Goal: Information Seeking & Learning: Learn about a topic

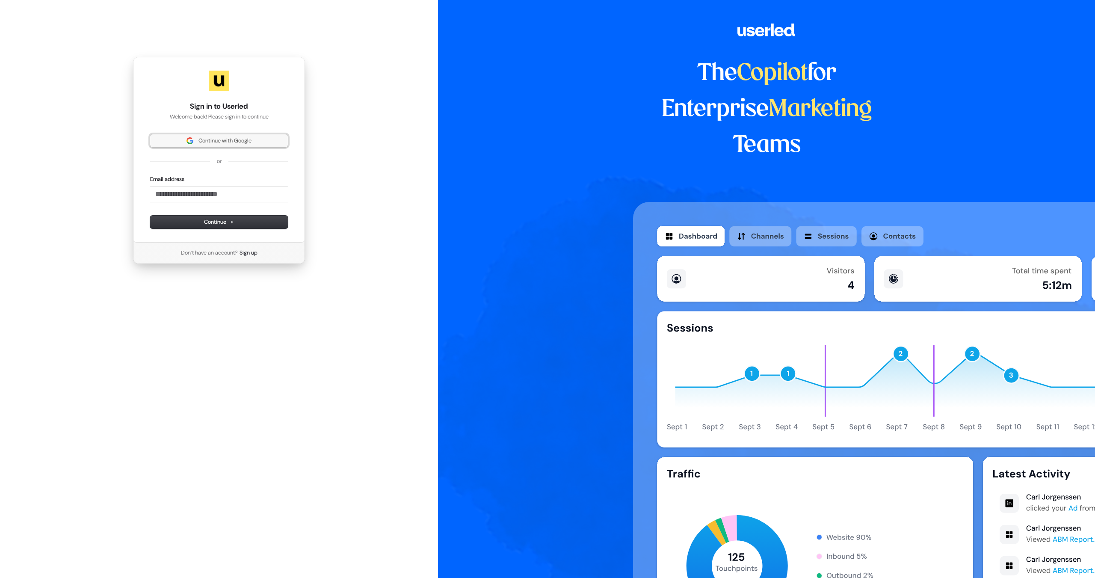
click at [225, 138] on span "Continue with Google" at bounding box center [224, 141] width 53 height 8
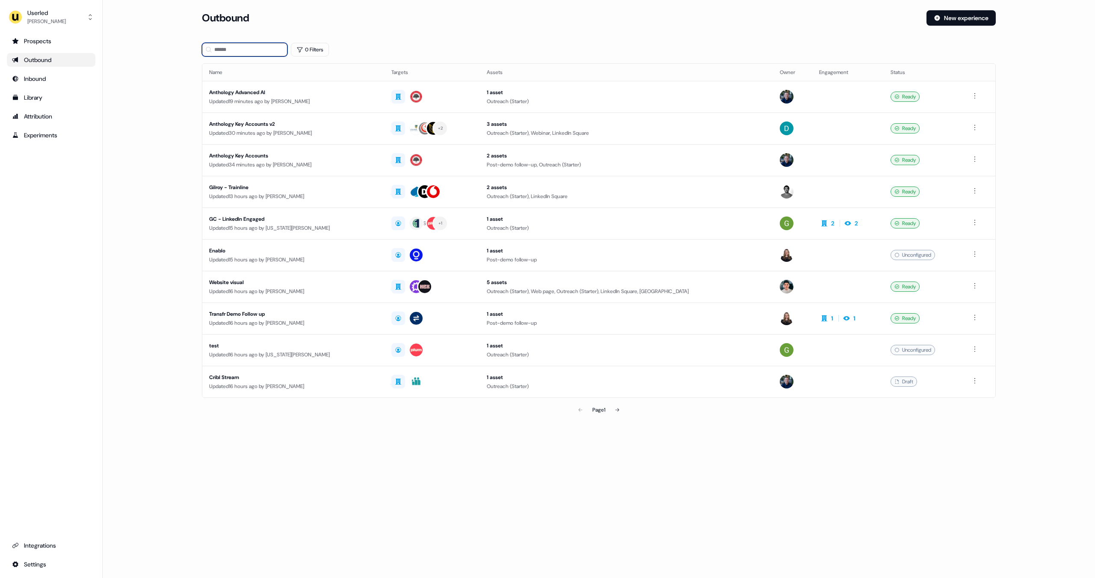
click at [230, 53] on input at bounding box center [245, 50] width 86 height 14
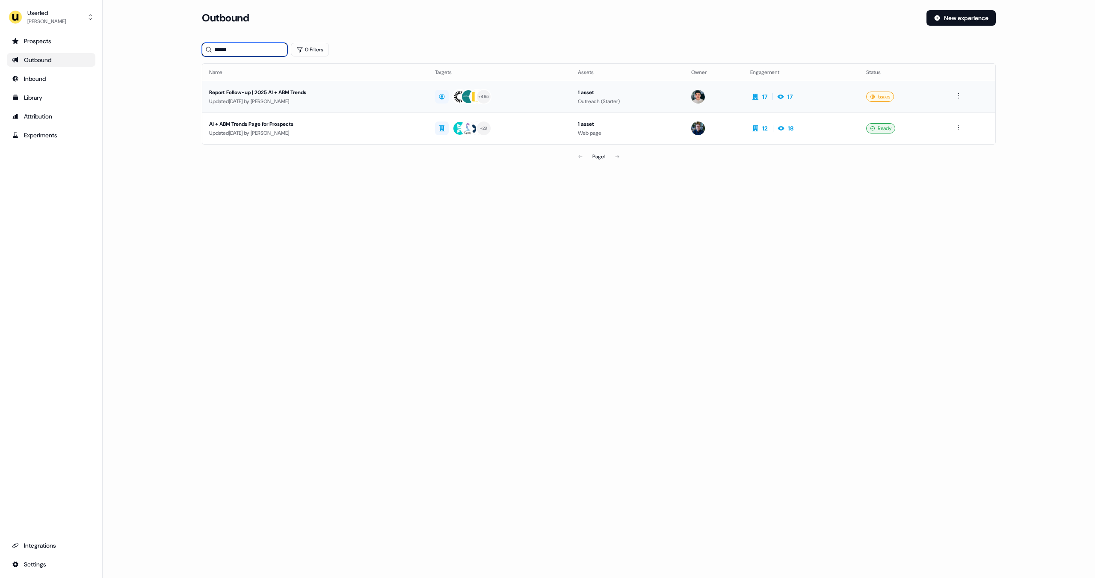
type input "******"
click at [291, 94] on div "Report Follow-up | 2025 AI + ABM Trends" at bounding box center [315, 92] width 212 height 9
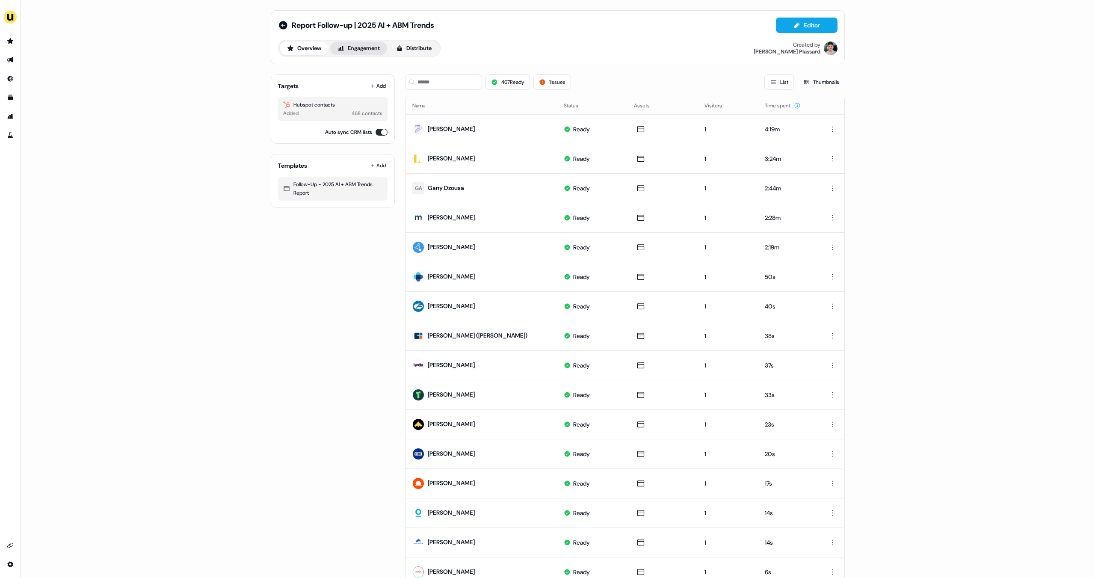
click at [349, 50] on button "Engagement" at bounding box center [358, 48] width 57 height 14
click at [58, 91] on div "Report Follow-up | 2025 AI + ABM Trends Editor Overview Engagement Distribute C…" at bounding box center [558, 289] width 1075 height 578
